Goal: Task Accomplishment & Management: Manage account settings

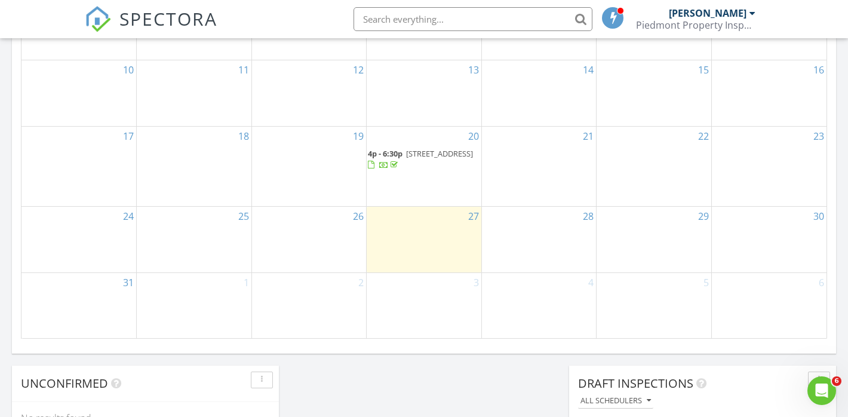
scroll to position [758, 0]
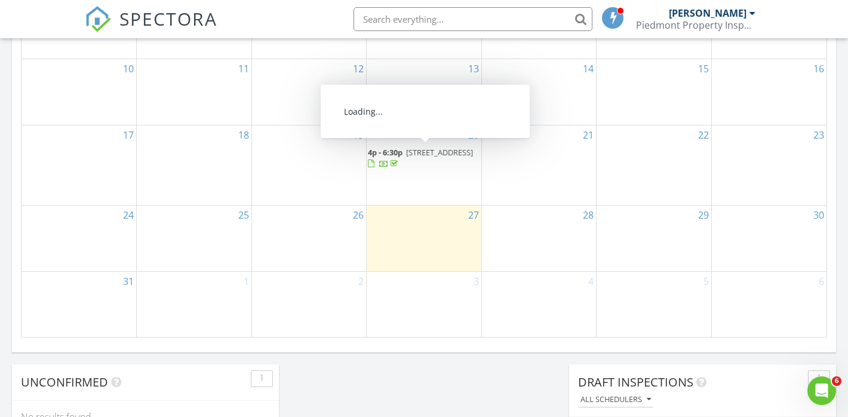
click at [429, 155] on span "932 Hollywood St, Charlotte 28211" at bounding box center [439, 152] width 67 height 11
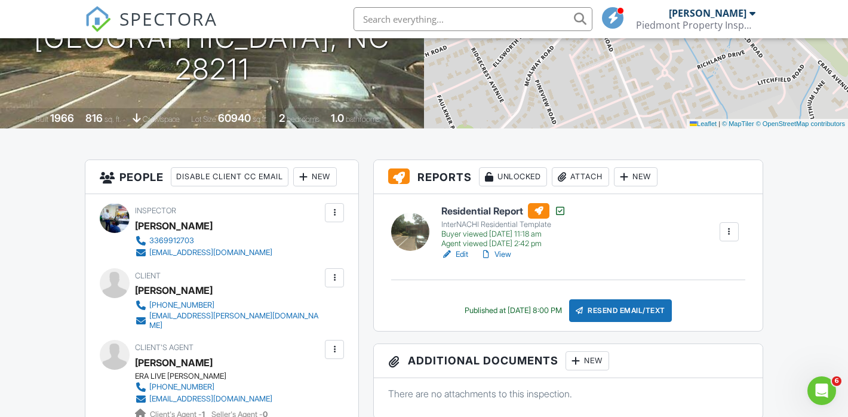
scroll to position [196, 0]
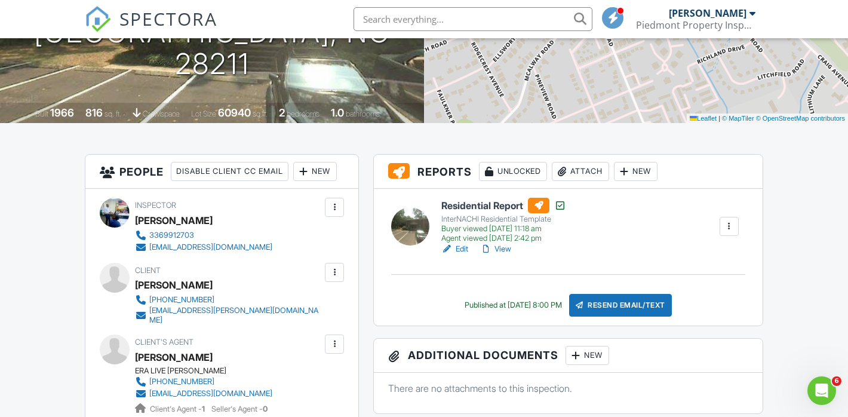
click at [500, 250] on link "View" at bounding box center [495, 249] width 31 height 12
